Goal: Task Accomplishment & Management: Use online tool/utility

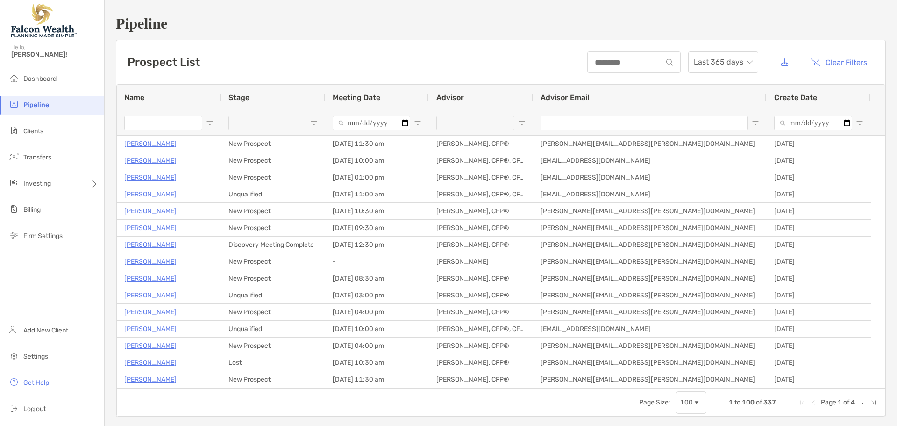
click at [813, 26] on h1 "Pipeline" at bounding box center [501, 23] width 770 height 17
drag, startPoint x: 864, startPoint y: 0, endPoint x: 614, endPoint y: 25, distance: 251.2
click at [594, 25] on h1 "Pipeline" at bounding box center [501, 23] width 770 height 17
click at [38, 134] on span "Clients" at bounding box center [33, 131] width 20 height 8
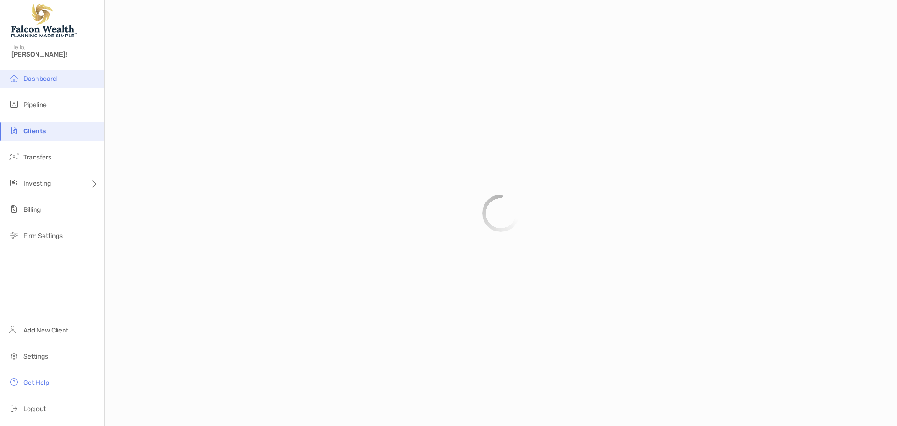
click at [43, 76] on span "Dashboard" at bounding box center [39, 79] width 33 height 8
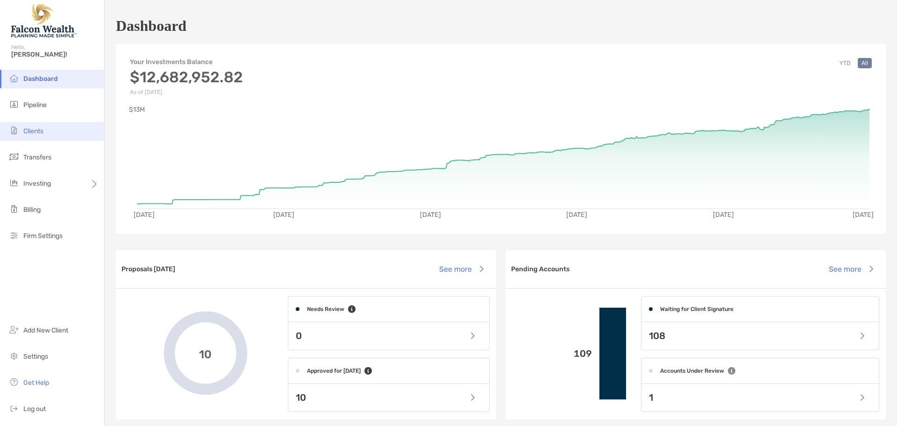
click at [36, 130] on span "Clients" at bounding box center [33, 131] width 20 height 8
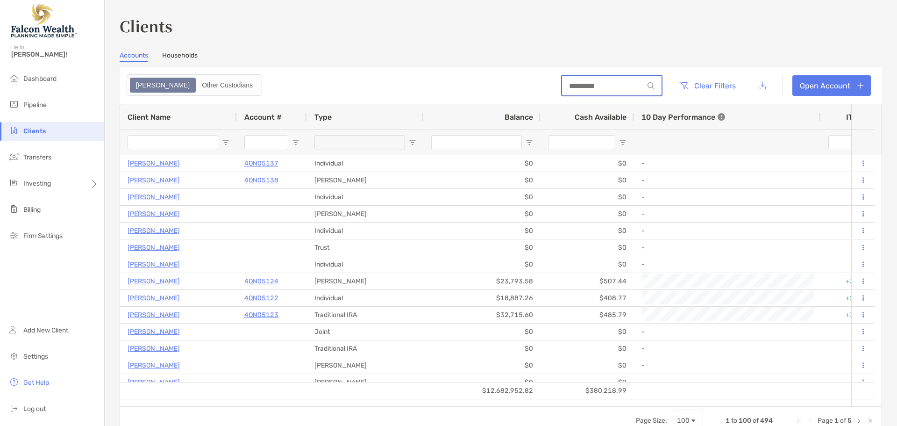
click at [571, 83] on input at bounding box center [603, 86] width 82 height 8
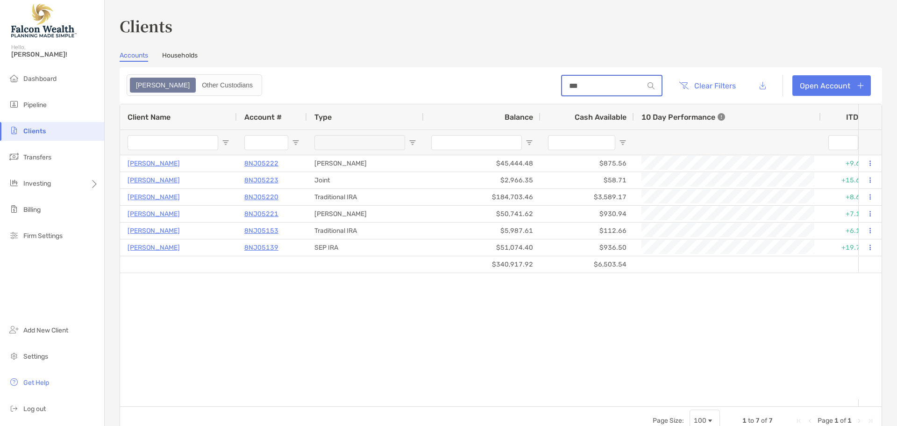
type input "******"
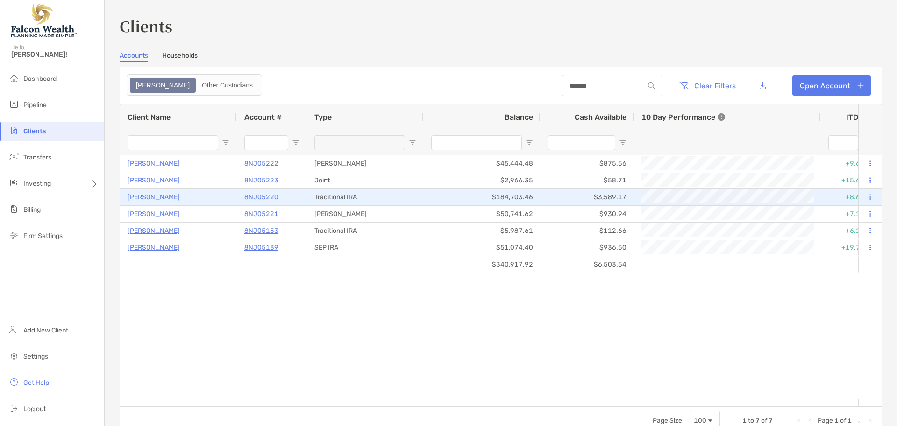
click at [264, 197] on p "8NJ05220" at bounding box center [261, 197] width 34 height 12
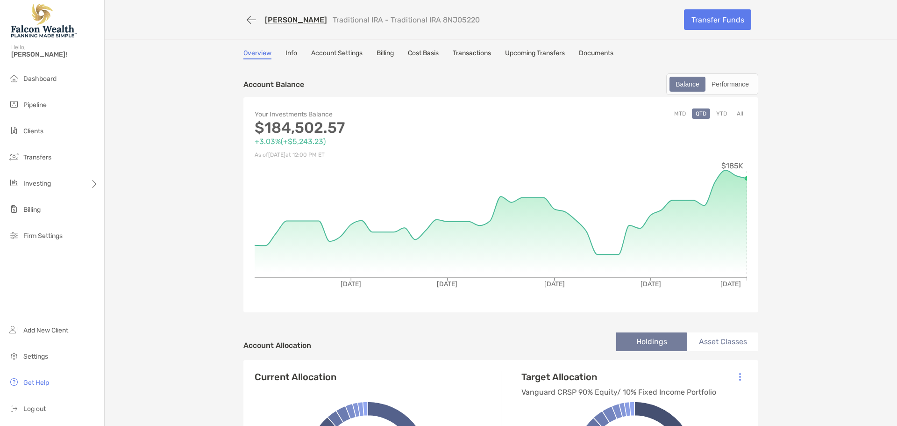
click at [463, 52] on link "Transactions" at bounding box center [472, 54] width 38 height 10
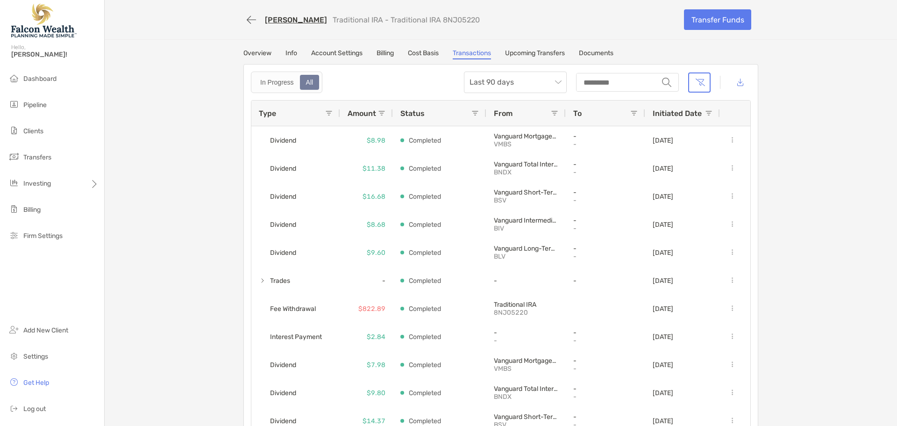
click at [380, 55] on link "Billing" at bounding box center [385, 54] width 17 height 10
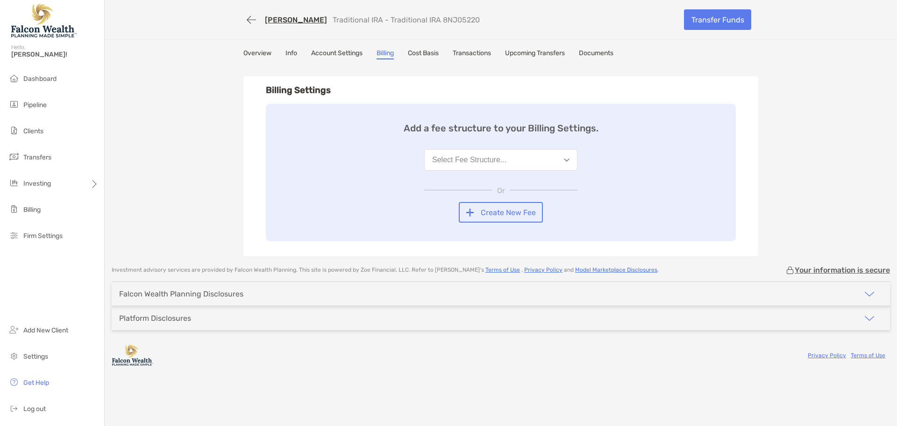
click at [562, 159] on button "Select Fee Structure..." at bounding box center [500, 159] width 153 height 21
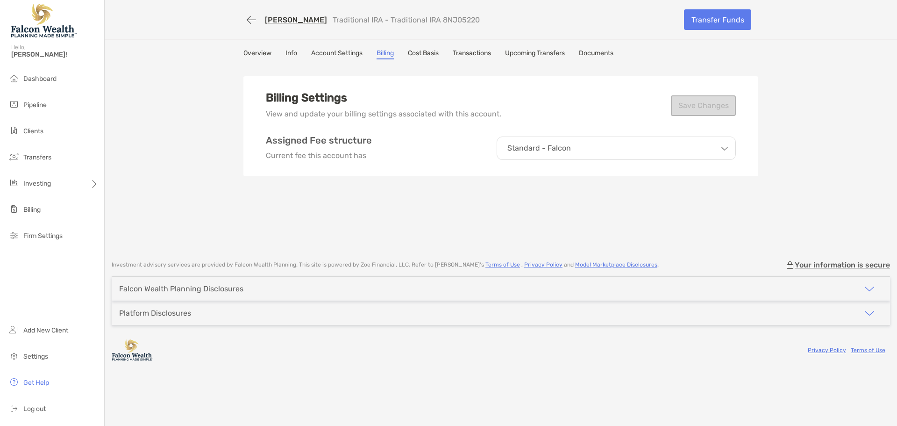
click at [556, 149] on p "Standard - Falcon" at bounding box center [539, 148] width 64 height 8
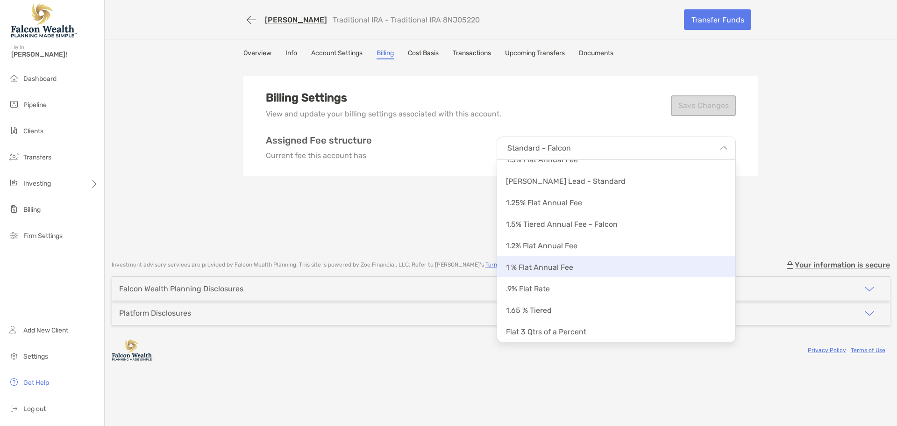
scroll to position [34, 0]
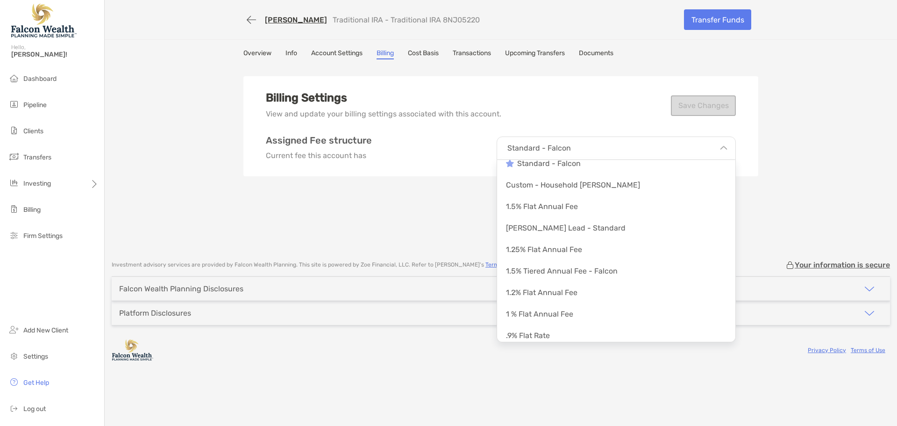
click at [264, 50] on link "Overview" at bounding box center [257, 54] width 28 height 10
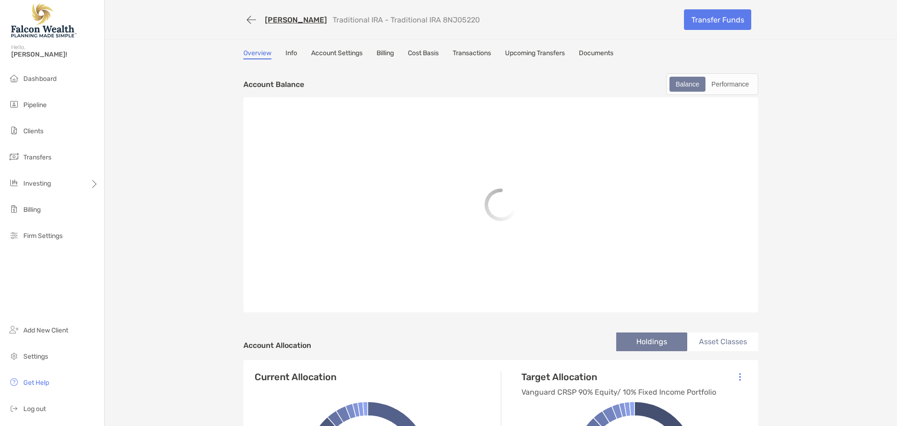
click at [496, 52] on div "Overview Info Account Settings Billing Cost Basis Transactions Upcoming Transfe…" at bounding box center [500, 54] width 515 height 10
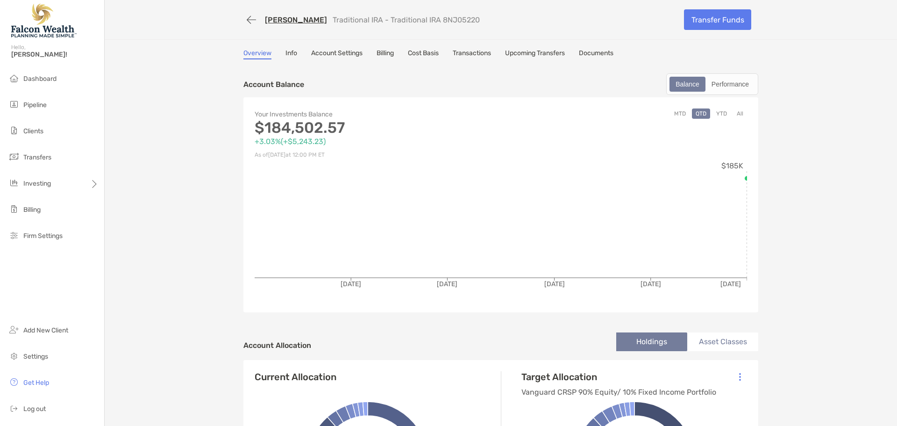
click at [476, 51] on link "Transactions" at bounding box center [472, 54] width 38 height 10
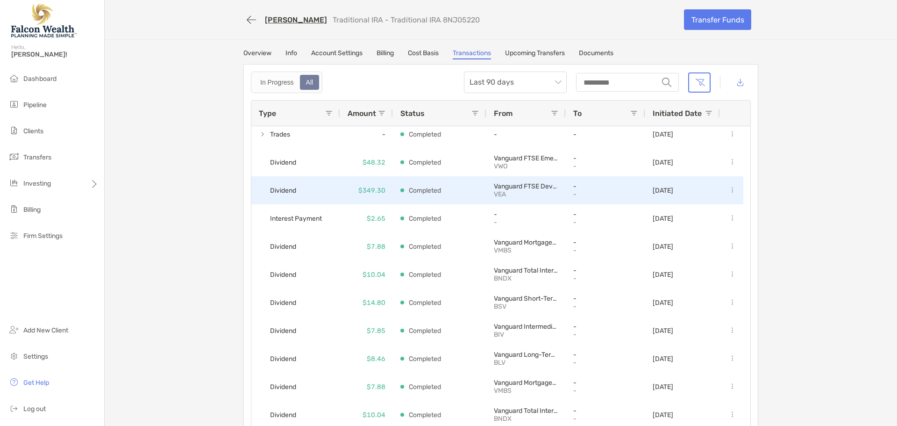
scroll to position [421, 0]
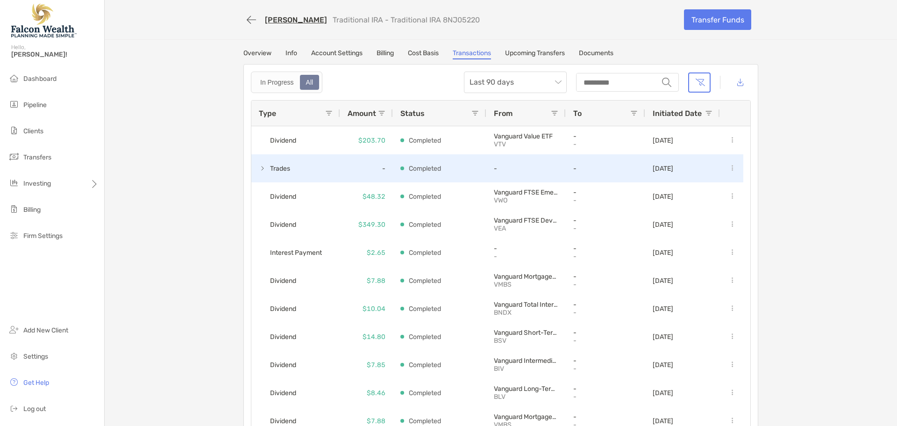
click at [263, 170] on span "Trades" at bounding box center [275, 168] width 33 height 15
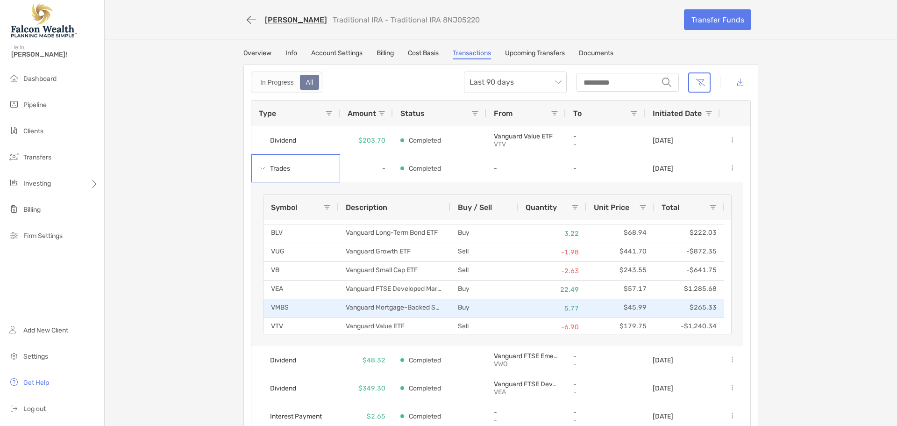
scroll to position [47, 0]
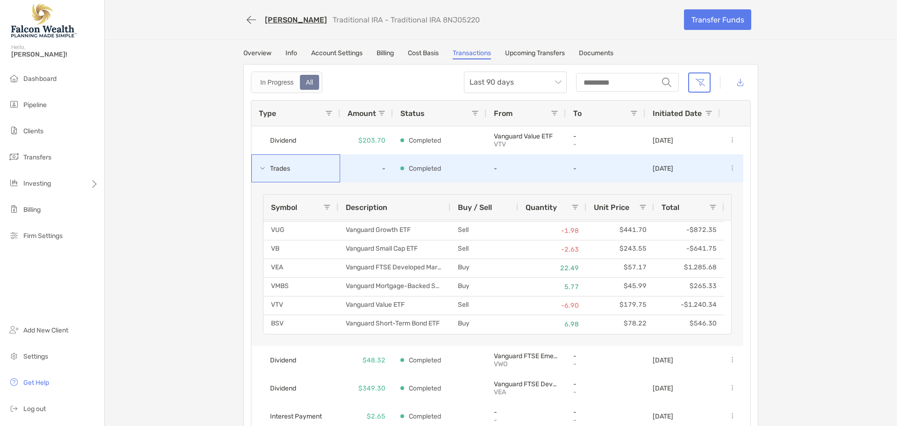
click at [260, 168] on span at bounding box center [262, 167] width 7 height 7
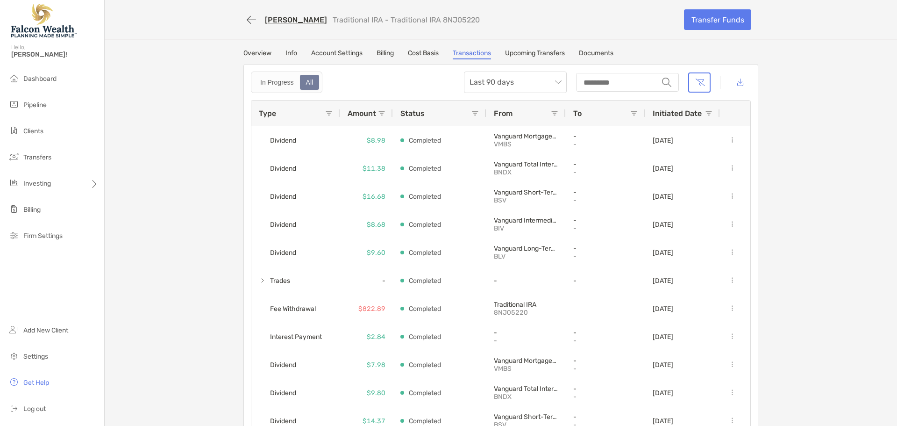
click at [164, 172] on div "Rio Gomez Traditional IRA - Traditional IRA 8NJ05220 Transfer Funds Overview In…" at bounding box center [501, 220] width 792 height 440
click at [244, 20] on button "button" at bounding box center [251, 19] width 16 height 17
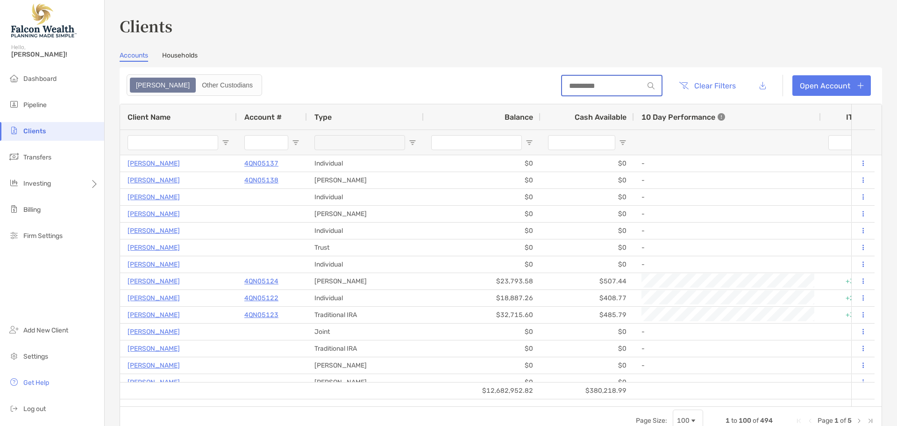
click at [568, 84] on input at bounding box center [603, 86] width 82 height 8
type input "******"
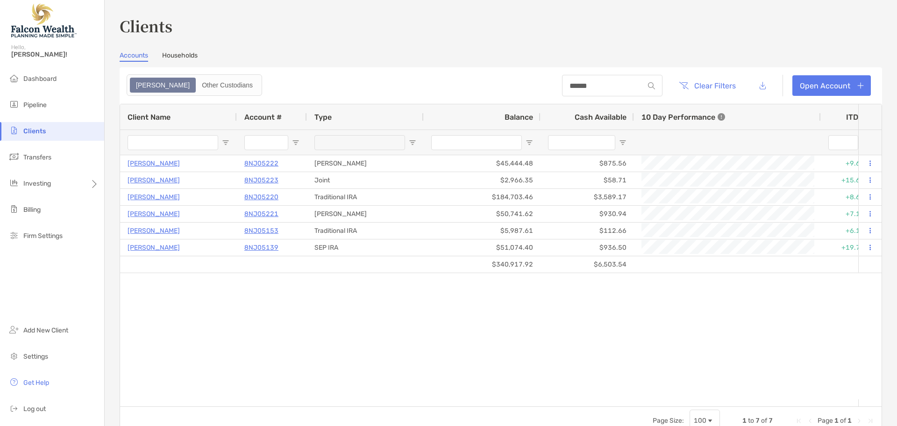
drag, startPoint x: 600, startPoint y: 88, endPoint x: 537, endPoint y: 79, distance: 64.3
click at [539, 79] on header "****** Clear Filters Open Account" at bounding box center [501, 85] width 763 height 36
click at [596, 86] on input "******" at bounding box center [603, 86] width 82 height 8
drag, startPoint x: 596, startPoint y: 86, endPoint x: 551, endPoint y: 83, distance: 44.9
click at [562, 83] on input "******" at bounding box center [603, 86] width 82 height 8
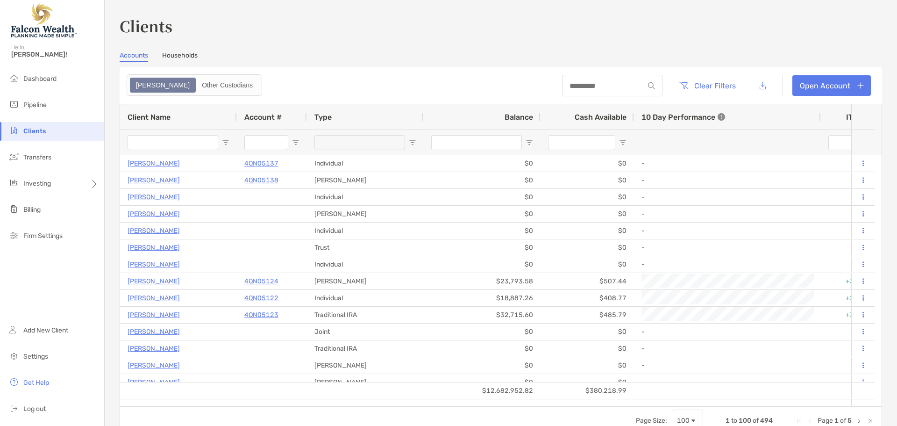
click at [521, 114] on span "Balance" at bounding box center [519, 117] width 29 height 9
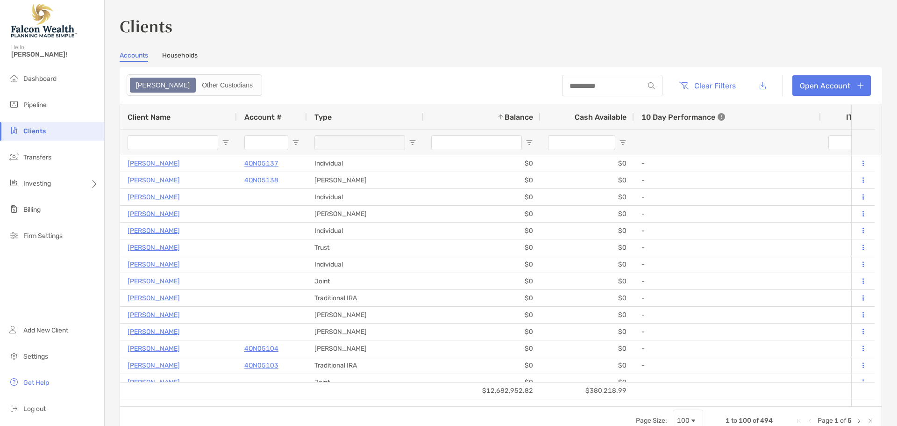
click at [521, 114] on span "Balance" at bounding box center [519, 117] width 29 height 9
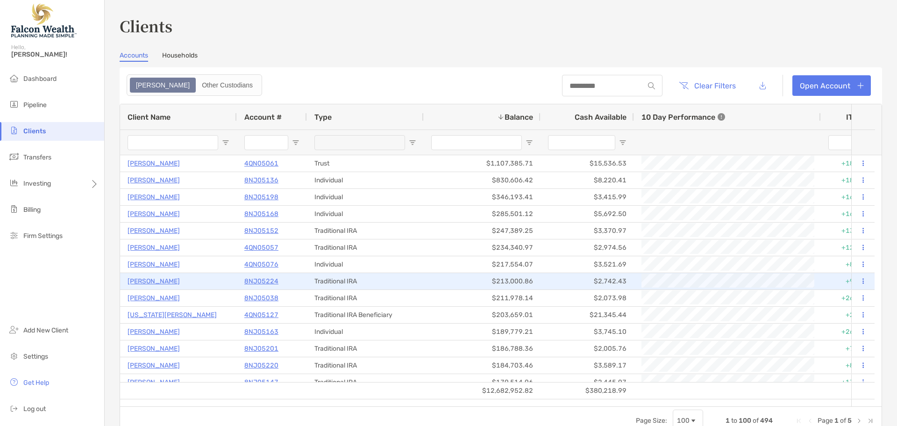
click at [160, 281] on p "[PERSON_NAME]" at bounding box center [154, 281] width 52 height 12
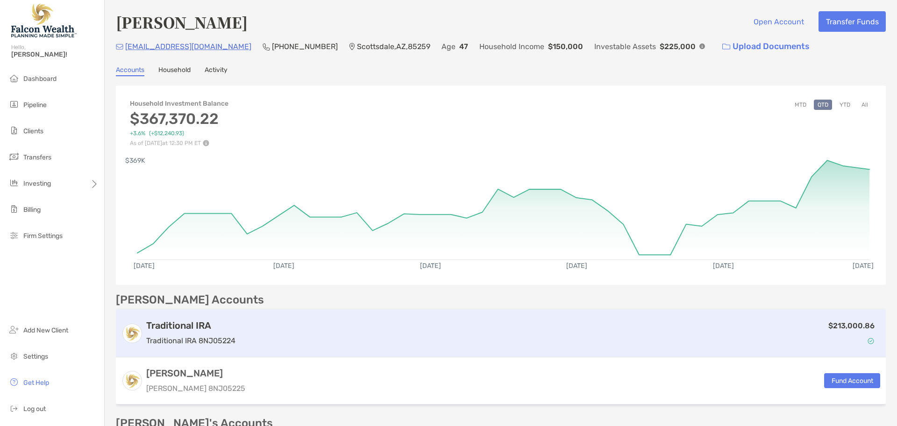
click at [626, 326] on div "$213,000.86" at bounding box center [559, 333] width 641 height 27
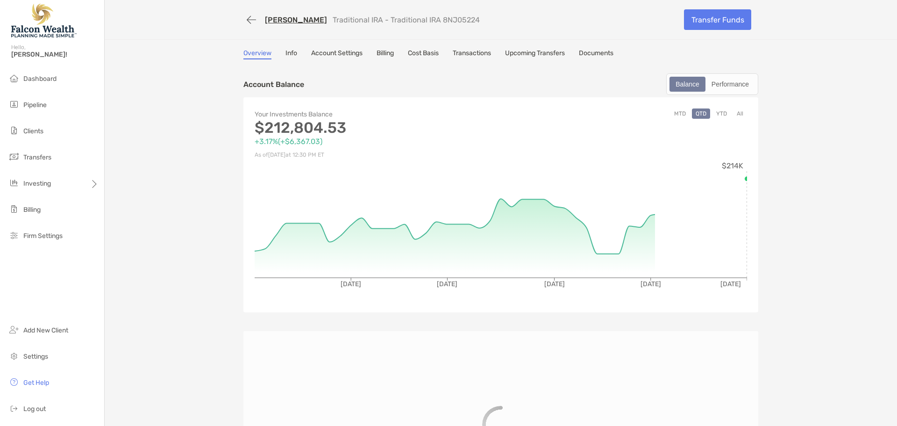
click at [390, 53] on link "Billing" at bounding box center [385, 54] width 17 height 10
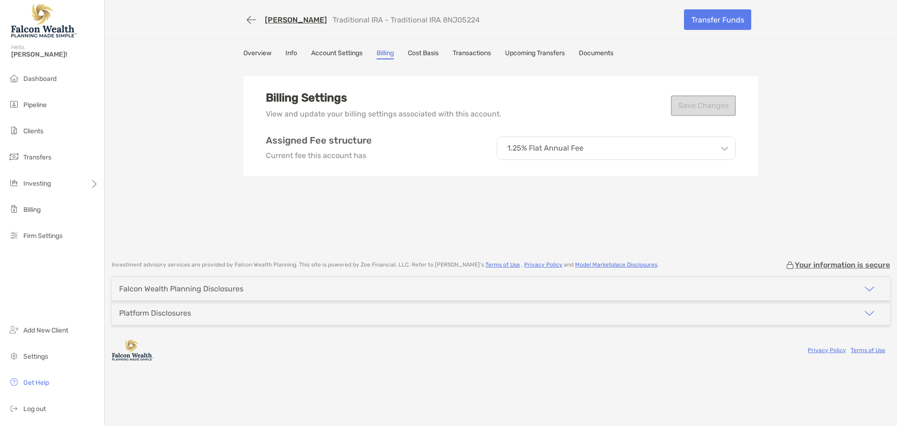
click at [483, 53] on link "Transactions" at bounding box center [472, 54] width 38 height 10
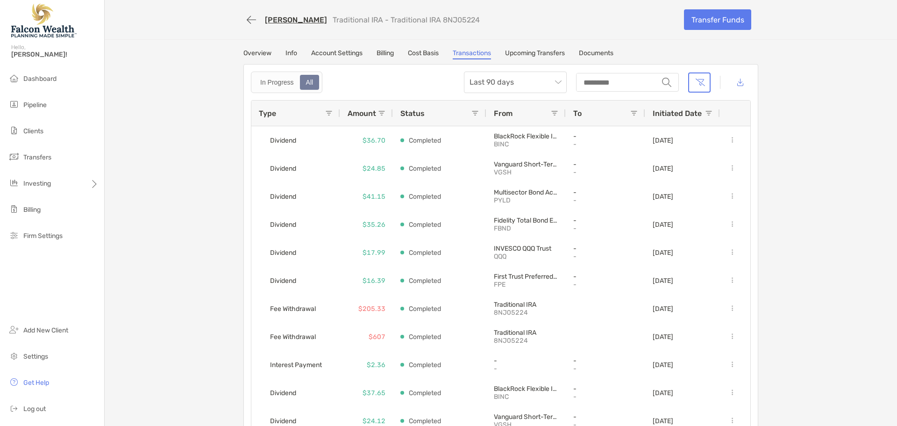
click at [353, 51] on link "Account Settings" at bounding box center [336, 54] width 51 height 10
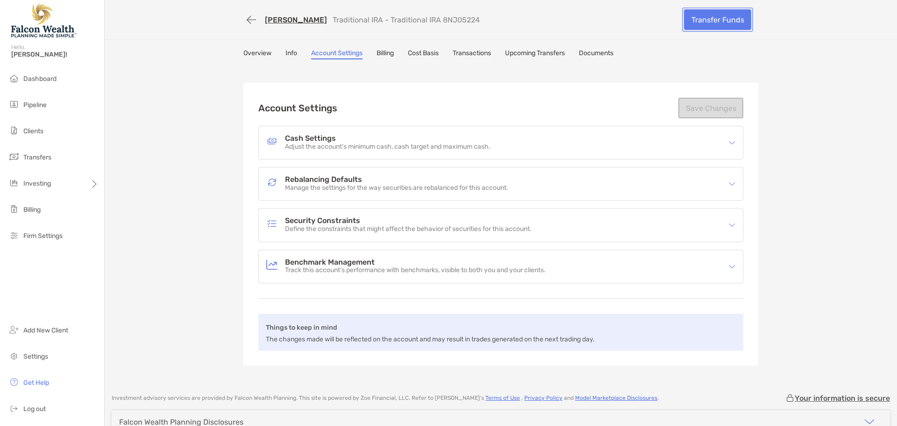
click at [690, 17] on link "Transfer Funds" at bounding box center [717, 19] width 67 height 21
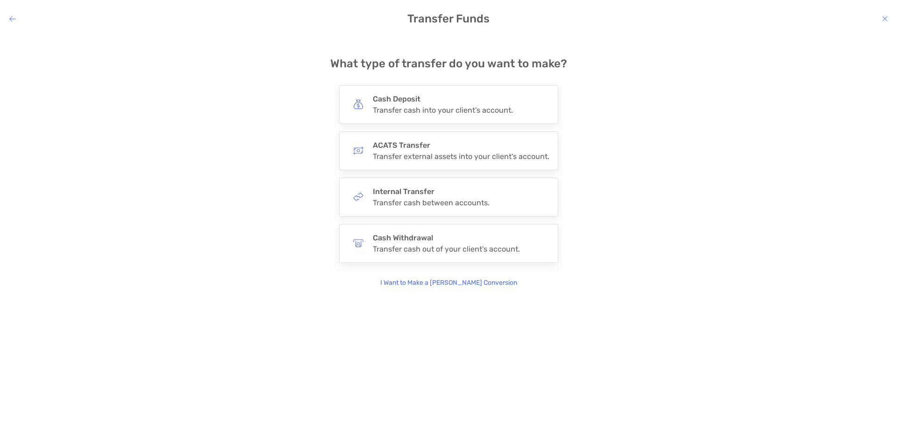
click at [452, 284] on p "I Want to Make a Roth Conversion" at bounding box center [448, 283] width 137 height 10
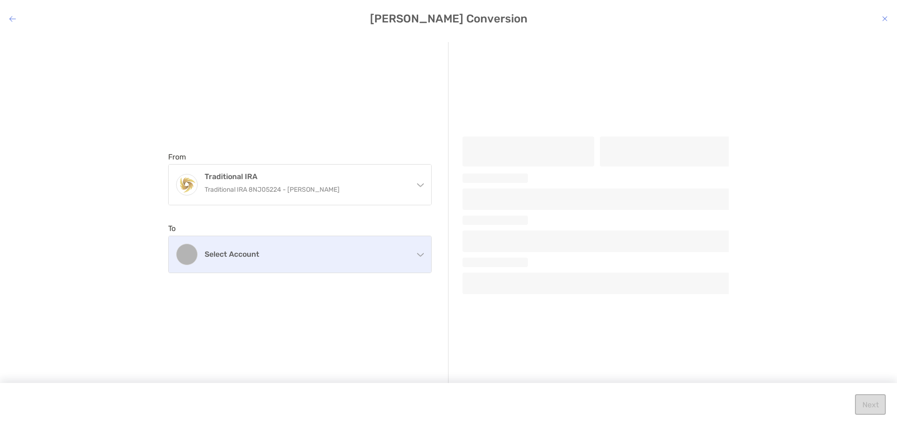
click at [295, 252] on h4 "Select account" at bounding box center [306, 254] width 202 height 9
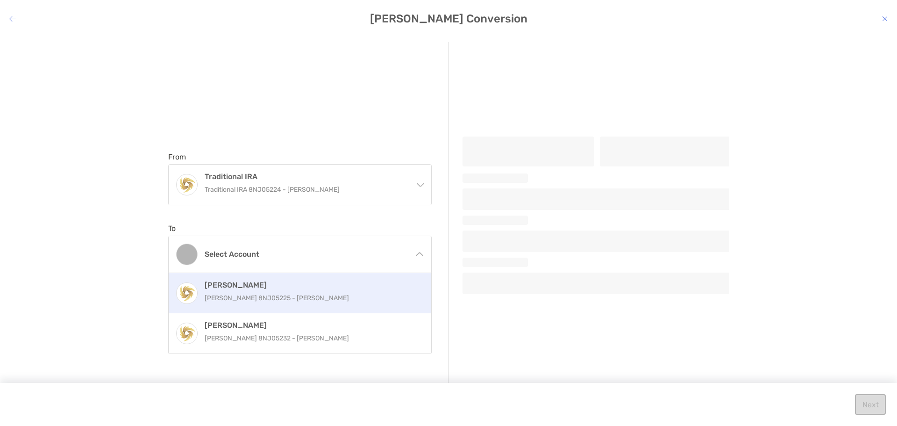
click at [264, 300] on p "Roth IRA 8NJ05225 - Conrad Taylor" at bounding box center [310, 298] width 211 height 12
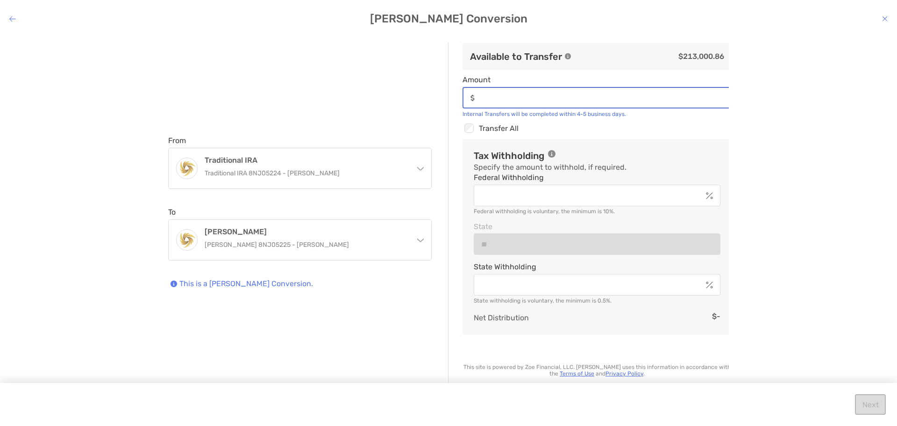
click at [499, 98] on input "Amount" at bounding box center [604, 98] width 252 height 8
type input "*******"
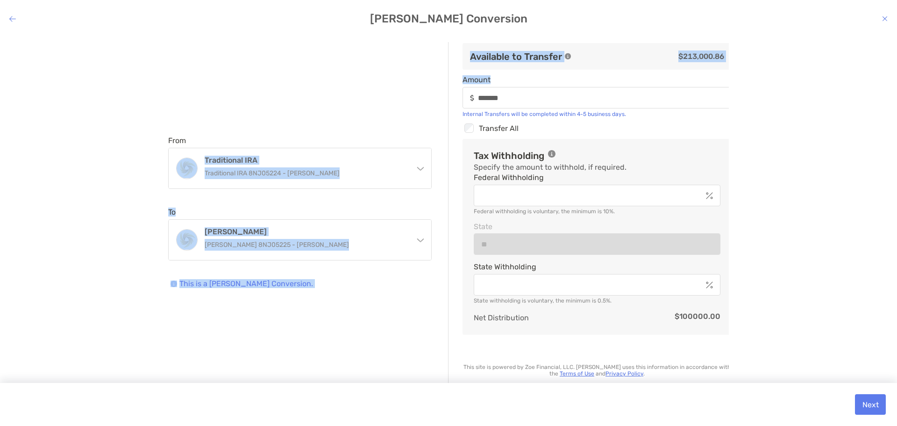
drag, startPoint x: 528, startPoint y: 92, endPoint x: 442, endPoint y: 98, distance: 86.2
click at [442, 98] on div "From Traditional IRA Traditional IRA 8NJ05224 - Conrad Taylor Traditional IRA T…" at bounding box center [448, 218] width 561 height 352
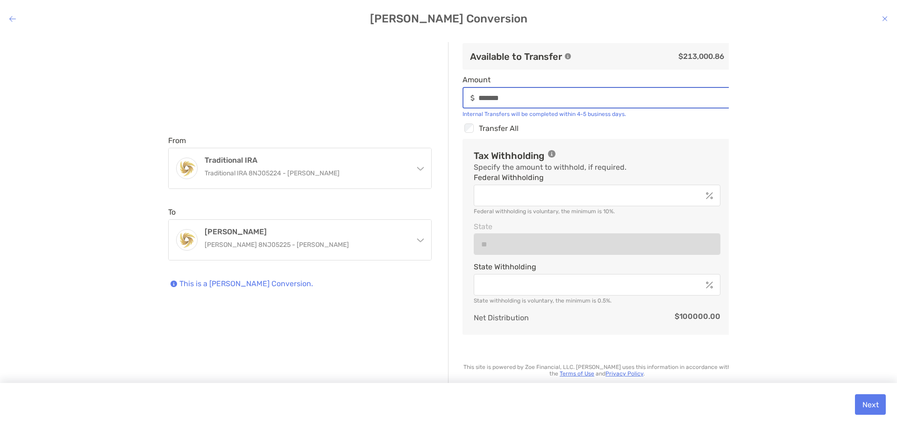
click at [511, 96] on input "*******" at bounding box center [604, 98] width 252 height 8
drag, startPoint x: 513, startPoint y: 97, endPoint x: 452, endPoint y: 90, distance: 61.1
click at [453, 90] on div "From Traditional IRA Traditional IRA 8NJ05224 - Conrad Taylor Traditional IRA T…" at bounding box center [448, 218] width 561 height 352
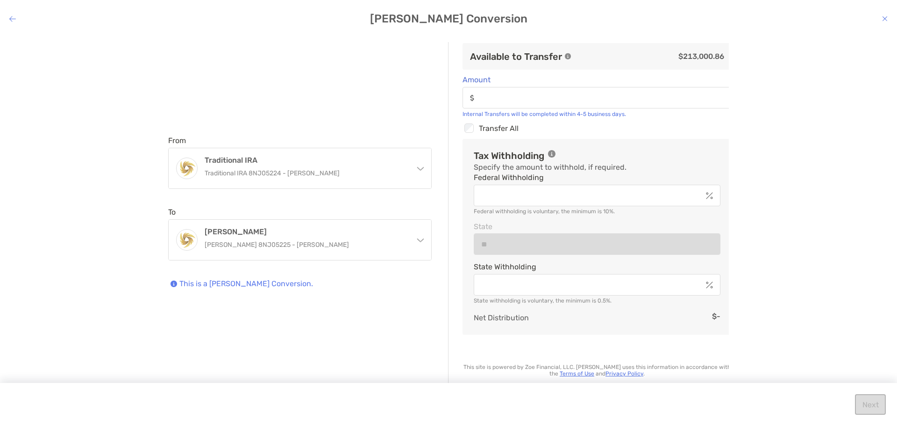
click at [885, 17] on icon "modal" at bounding box center [885, 18] width 6 height 7
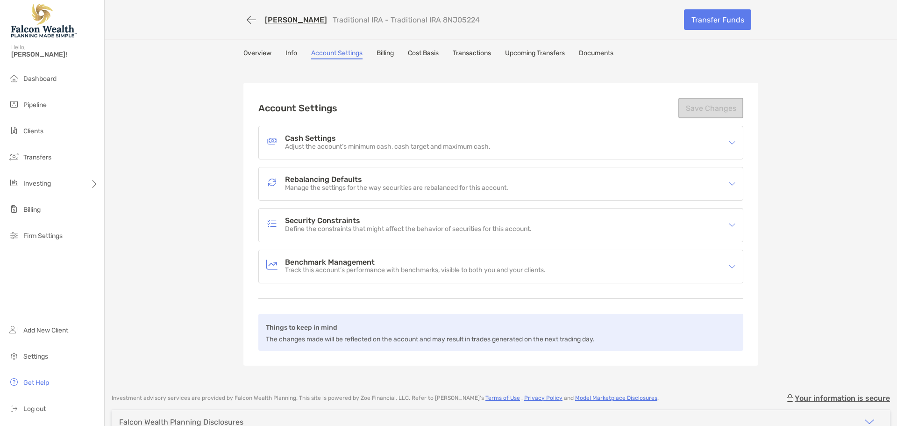
drag, startPoint x: 244, startPoint y: 54, endPoint x: 274, endPoint y: 61, distance: 30.7
click at [244, 54] on link "Overview" at bounding box center [257, 54] width 28 height 10
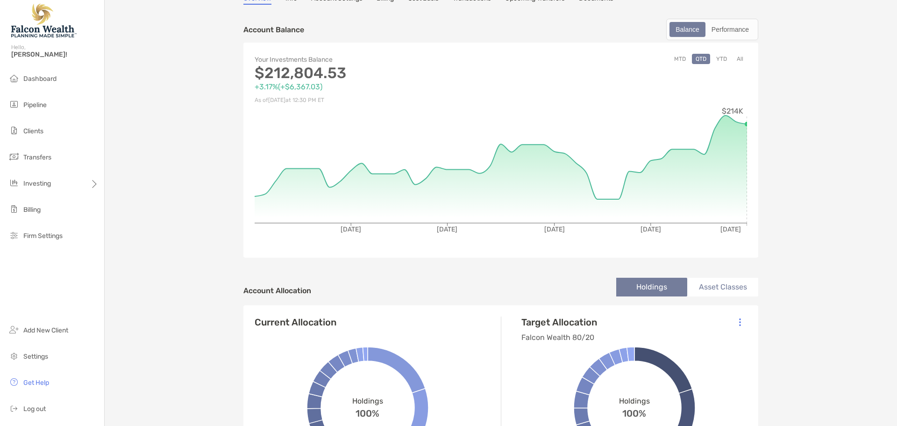
scroll to position [93, 0]
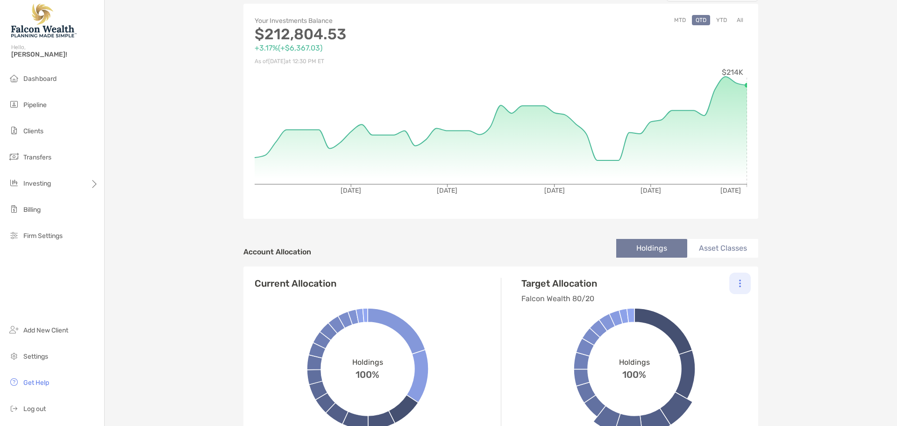
click at [738, 287] on div at bounding box center [739, 282] width 21 height 21
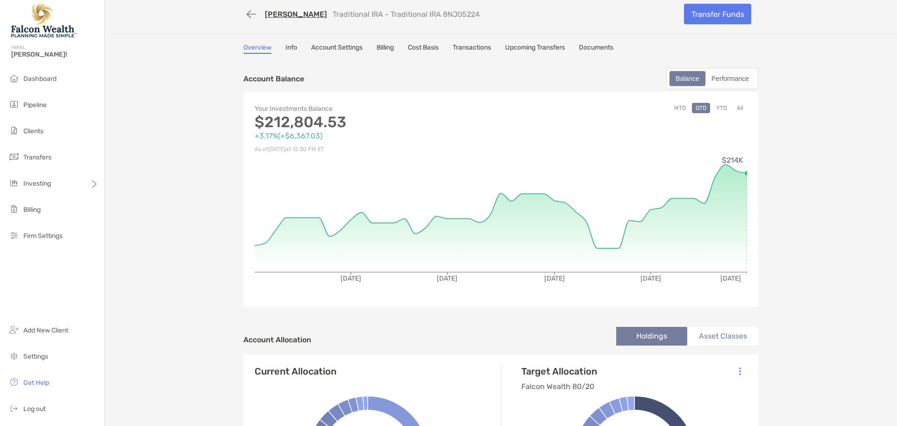
scroll to position [0, 0]
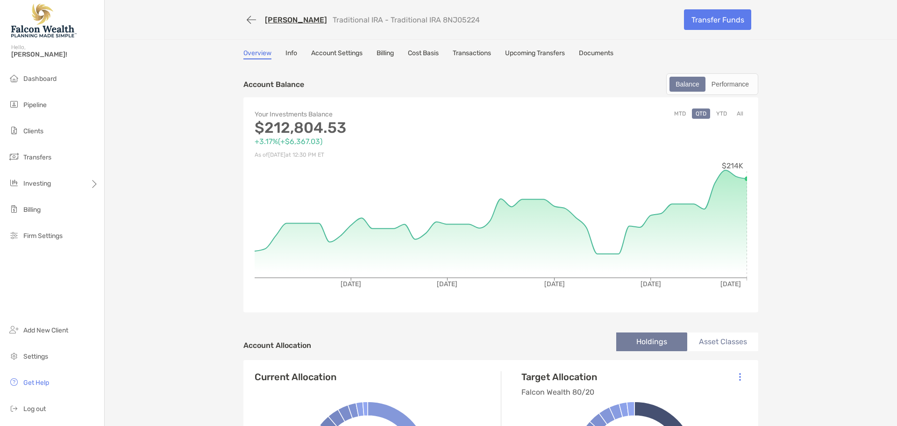
click at [276, 22] on link "[PERSON_NAME]" at bounding box center [296, 19] width 62 height 9
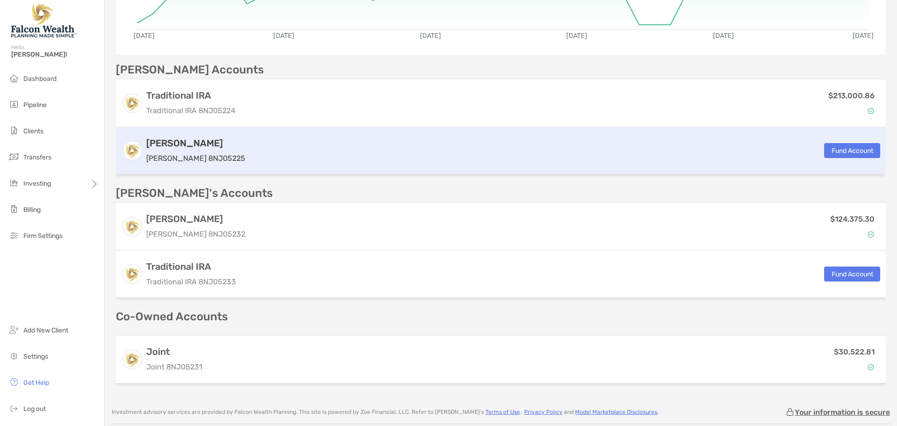
scroll to position [134, 0]
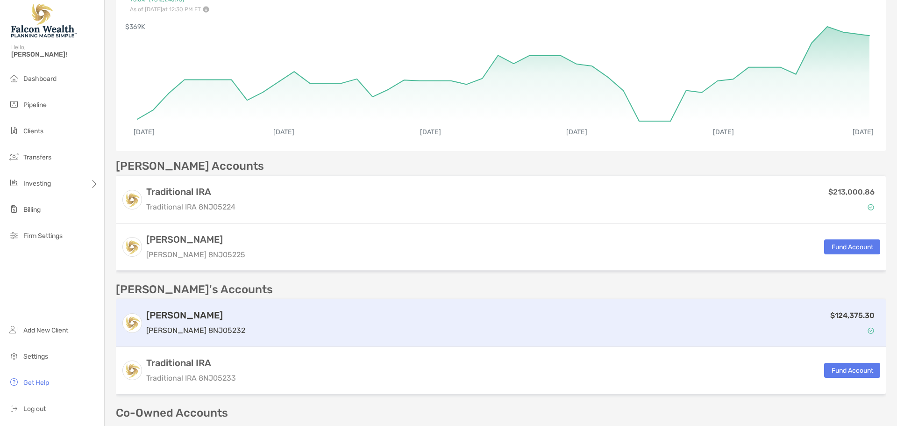
click at [830, 313] on p "$124,375.30" at bounding box center [852, 315] width 44 height 12
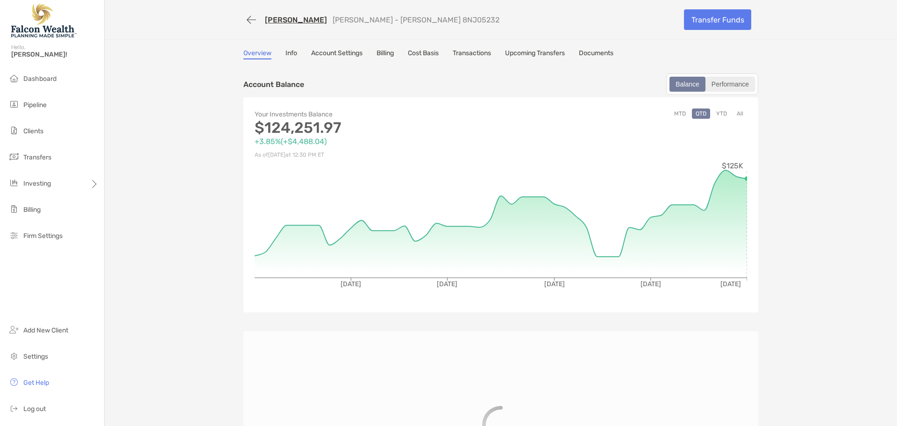
click at [736, 89] on div "Performance" at bounding box center [731, 84] width 48 height 13
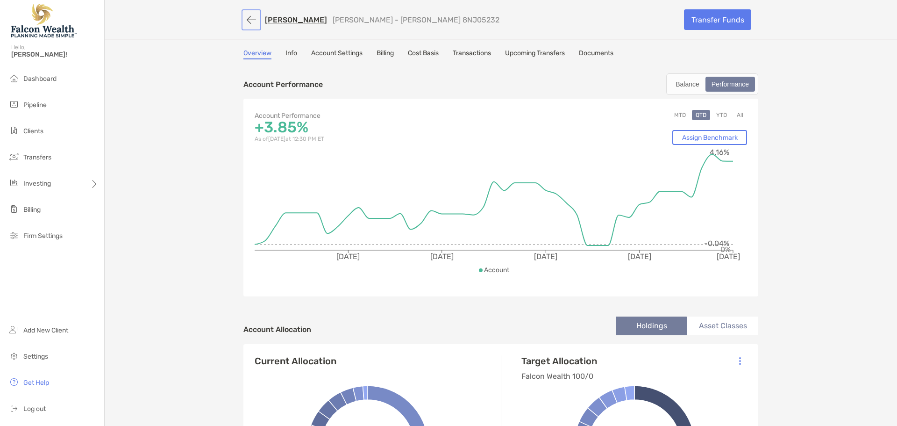
click at [244, 21] on button "button" at bounding box center [251, 19] width 16 height 17
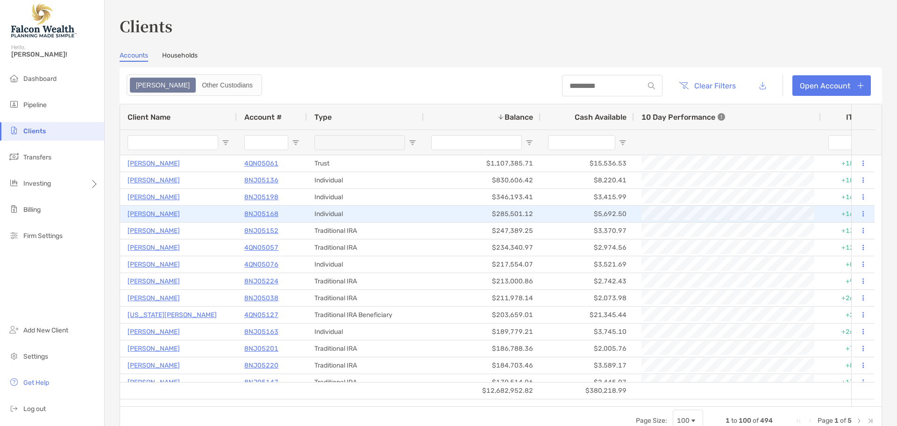
click at [859, 212] on button at bounding box center [863, 213] width 8 height 9
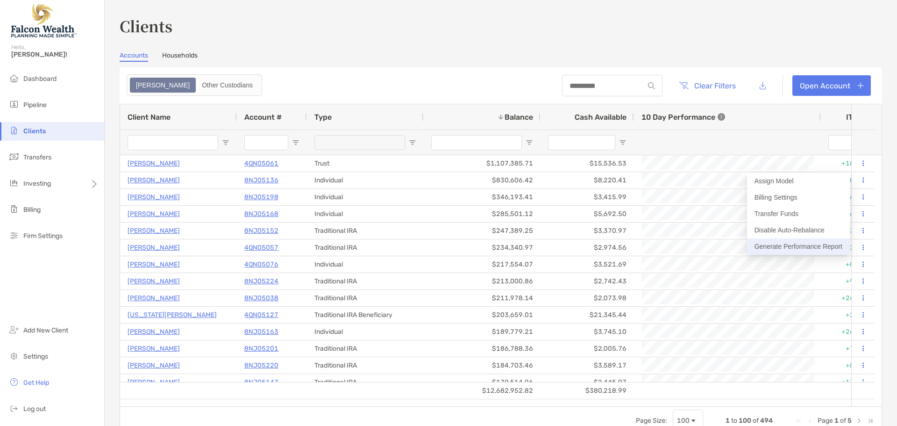
click at [806, 246] on button "Generate Performance Report" at bounding box center [798, 246] width 103 height 16
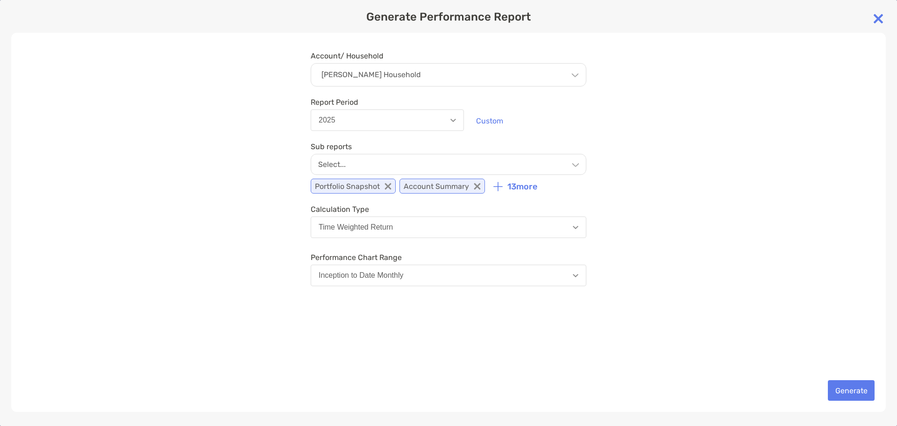
click at [377, 114] on button "2025" at bounding box center [387, 119] width 153 height 21
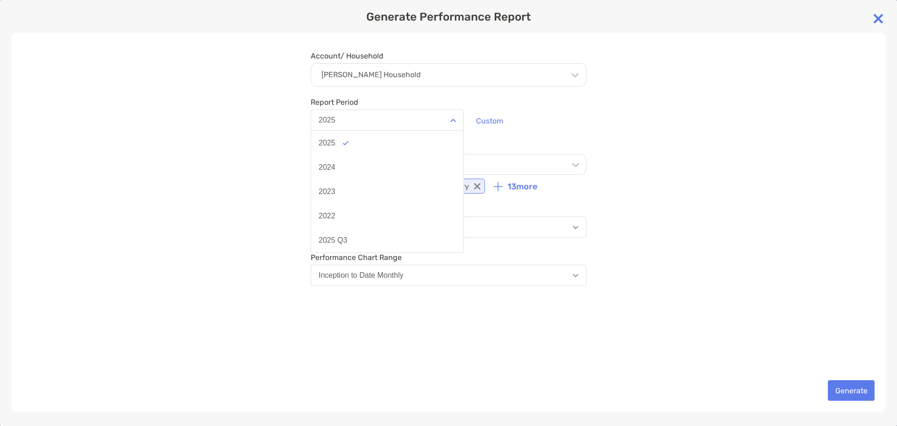
click at [261, 89] on div "Account/ Household Sang Pham's Household Household Sang Pham's Household Accoun…" at bounding box center [448, 222] width 875 height 379
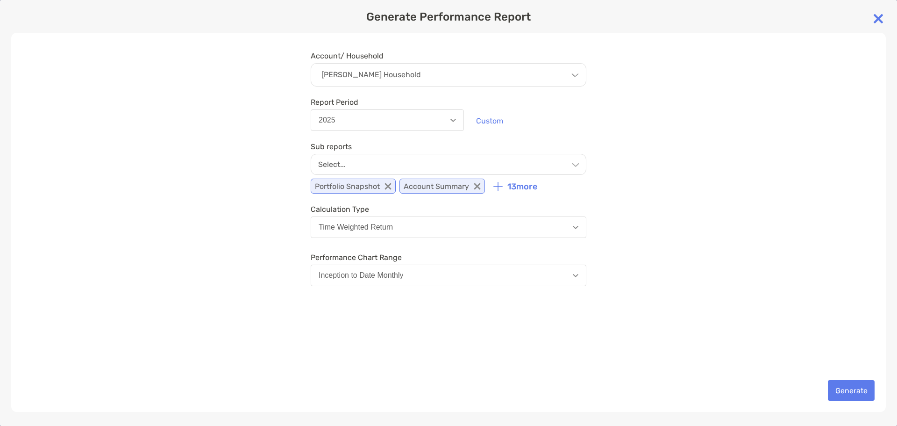
click at [880, 14] on img at bounding box center [878, 18] width 19 height 19
